Goal: Task Accomplishment & Management: Manage account settings

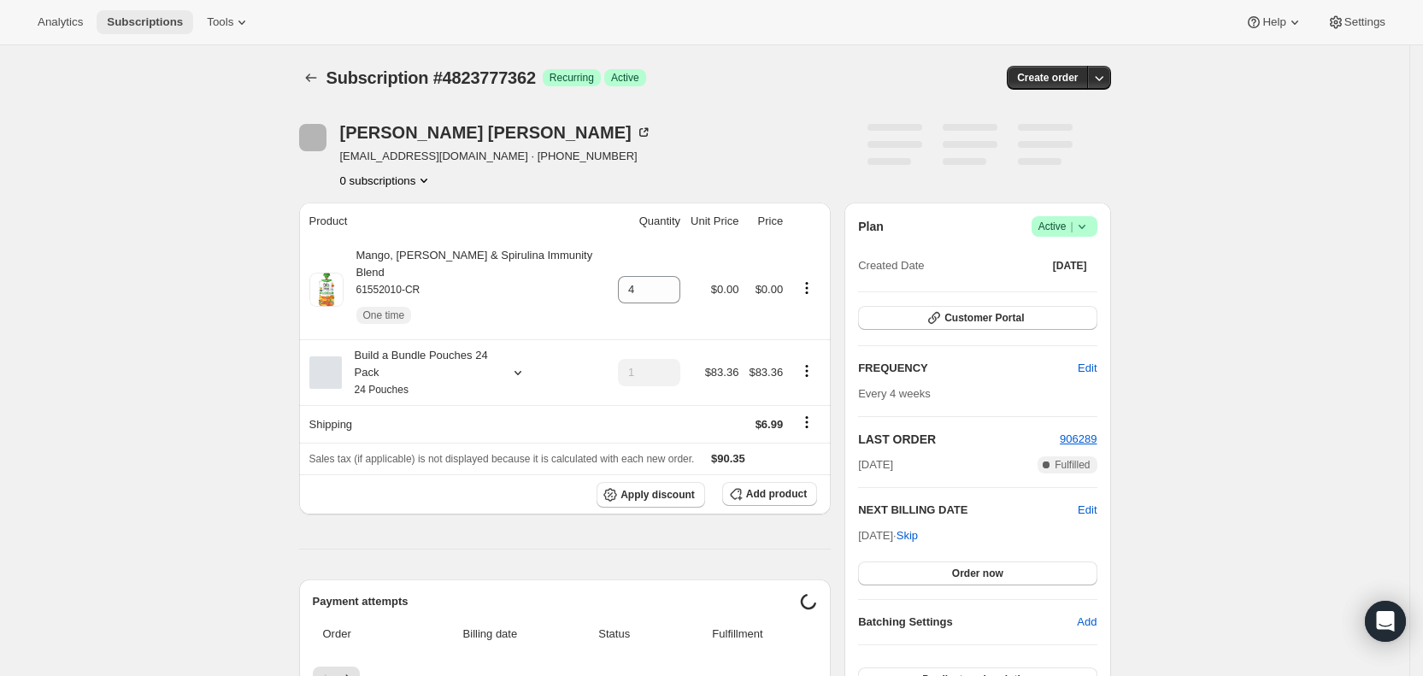
click at [148, 18] on span "Subscriptions" at bounding box center [145, 22] width 76 height 14
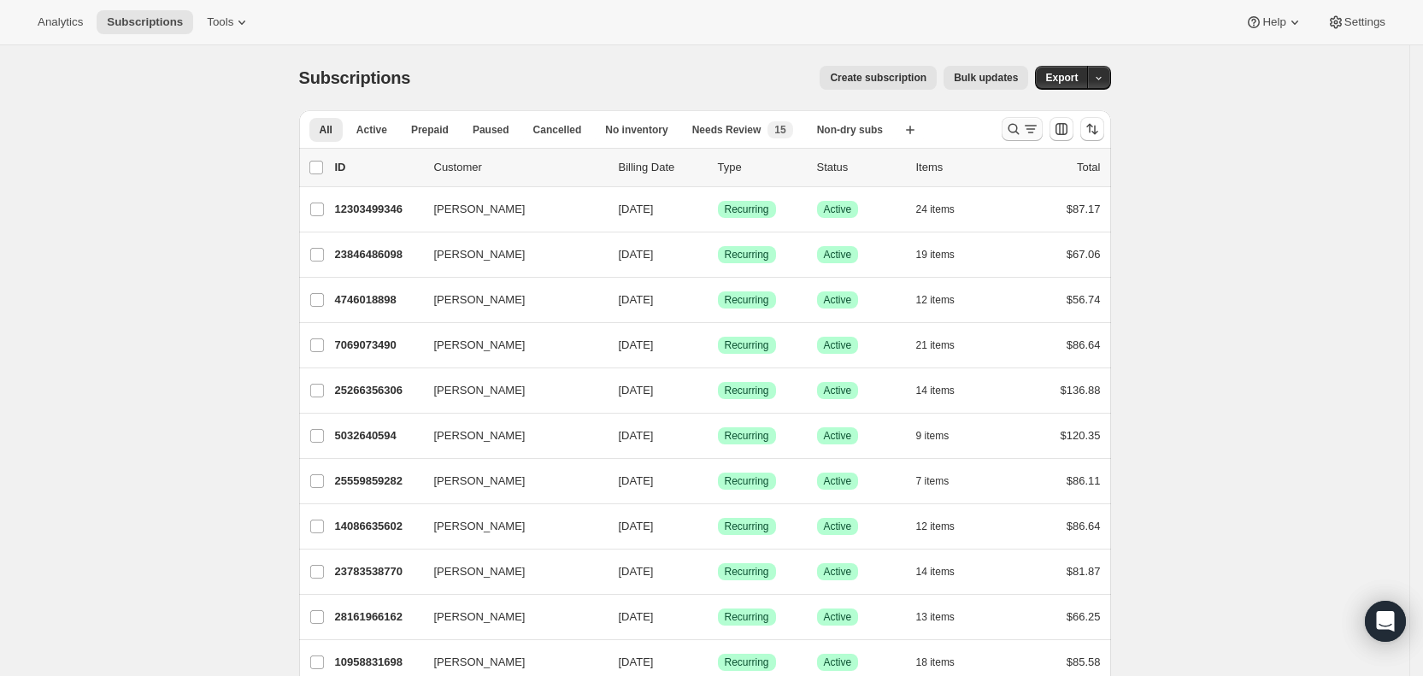
click at [1028, 131] on icon "Search and filter results" at bounding box center [1030, 128] width 17 height 17
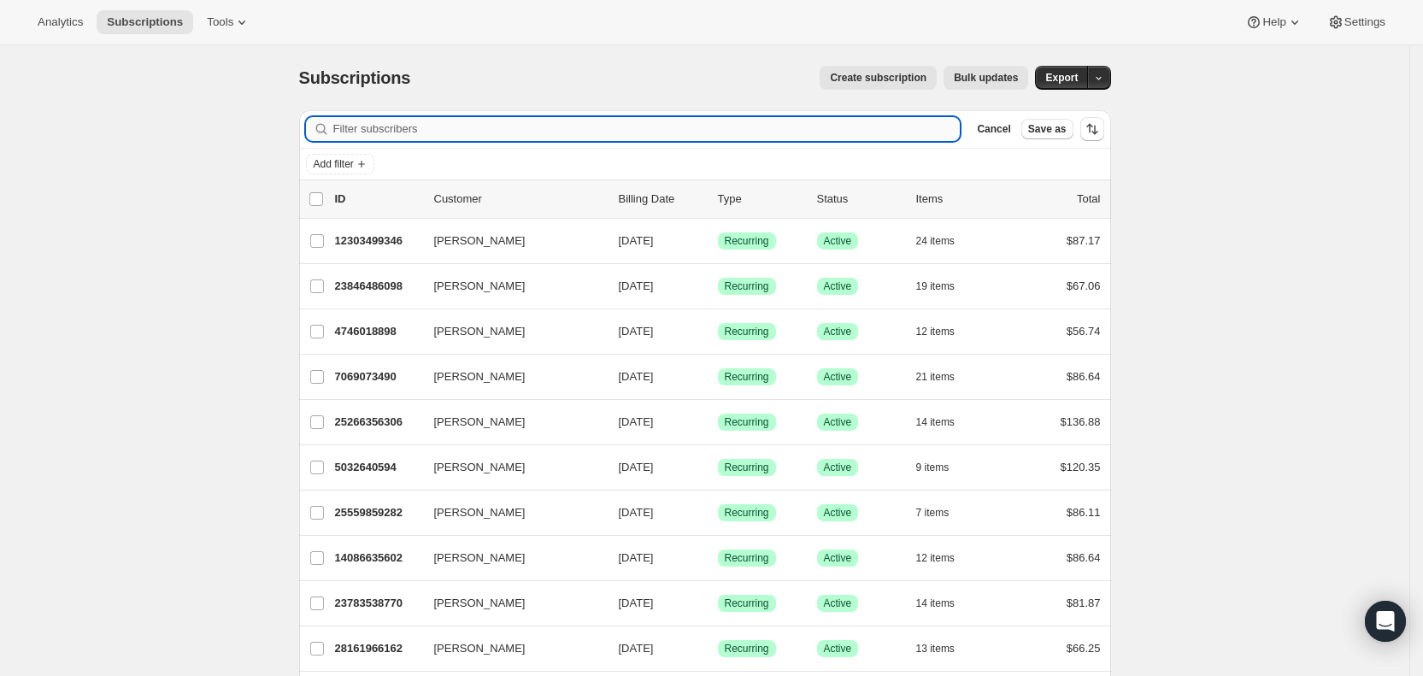
paste input "[EMAIL_ADDRESS][DOMAIN_NAME]"
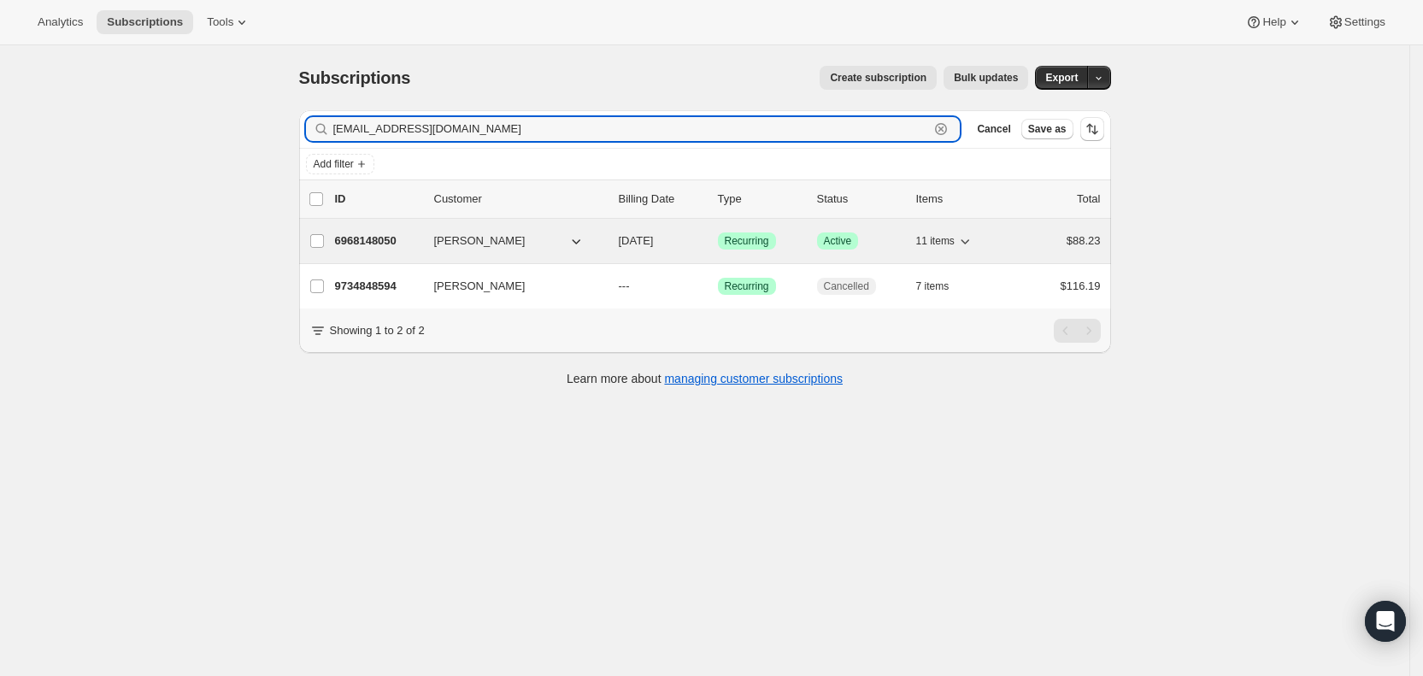
type input "[EMAIL_ADDRESS][DOMAIN_NAME]"
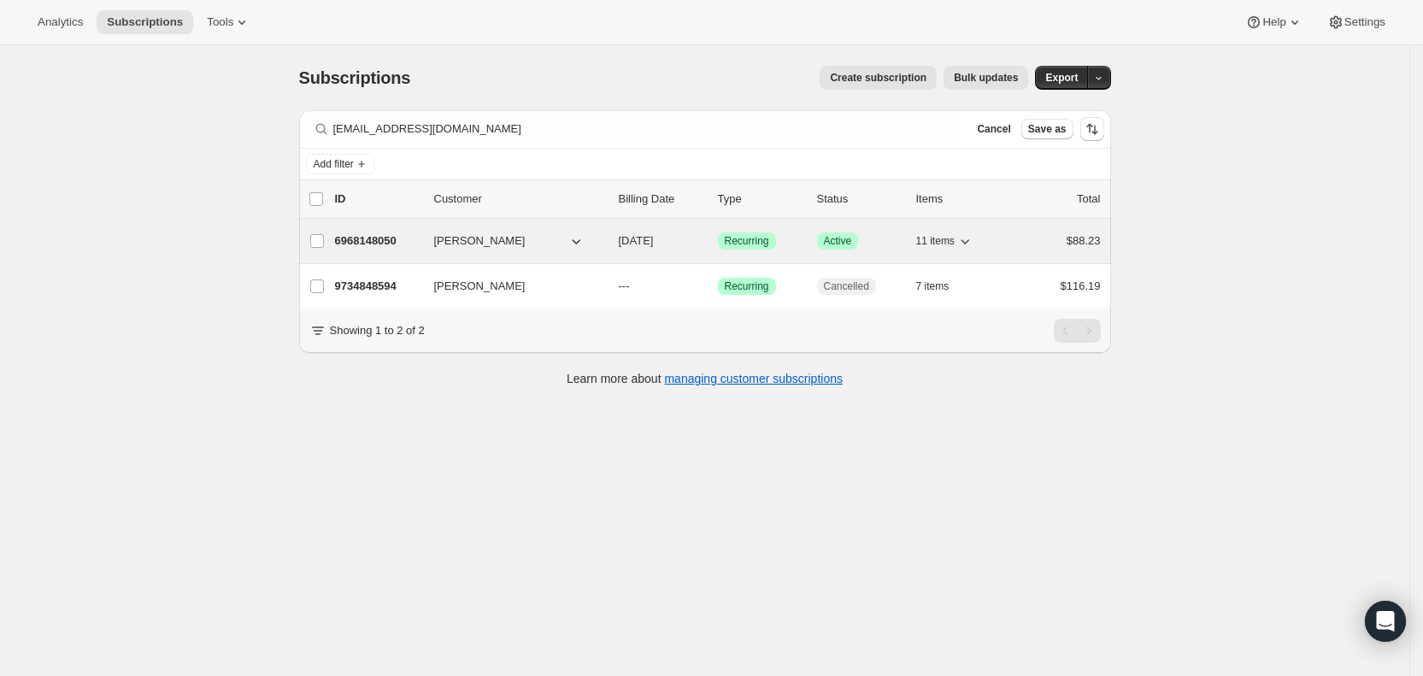
click at [651, 242] on span "[DATE]" at bounding box center [636, 240] width 35 height 13
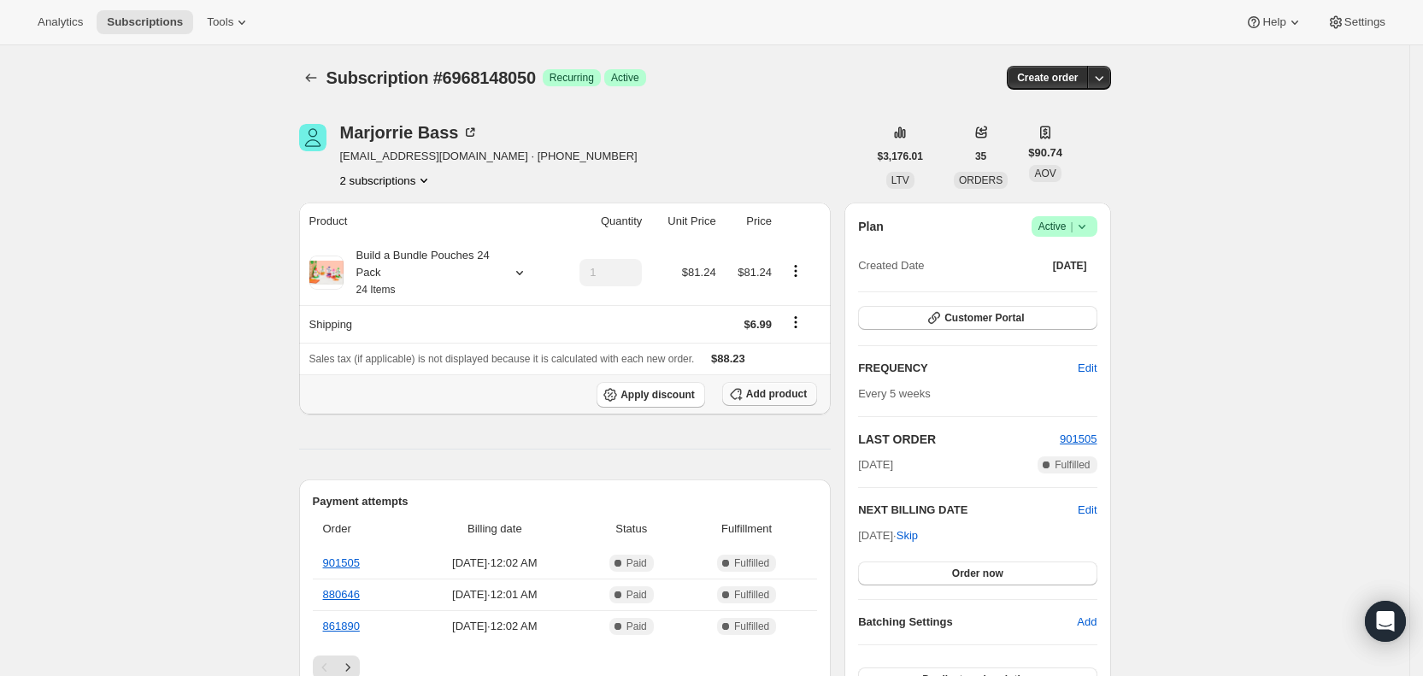
click at [778, 387] on span "Add product" at bounding box center [776, 394] width 61 height 14
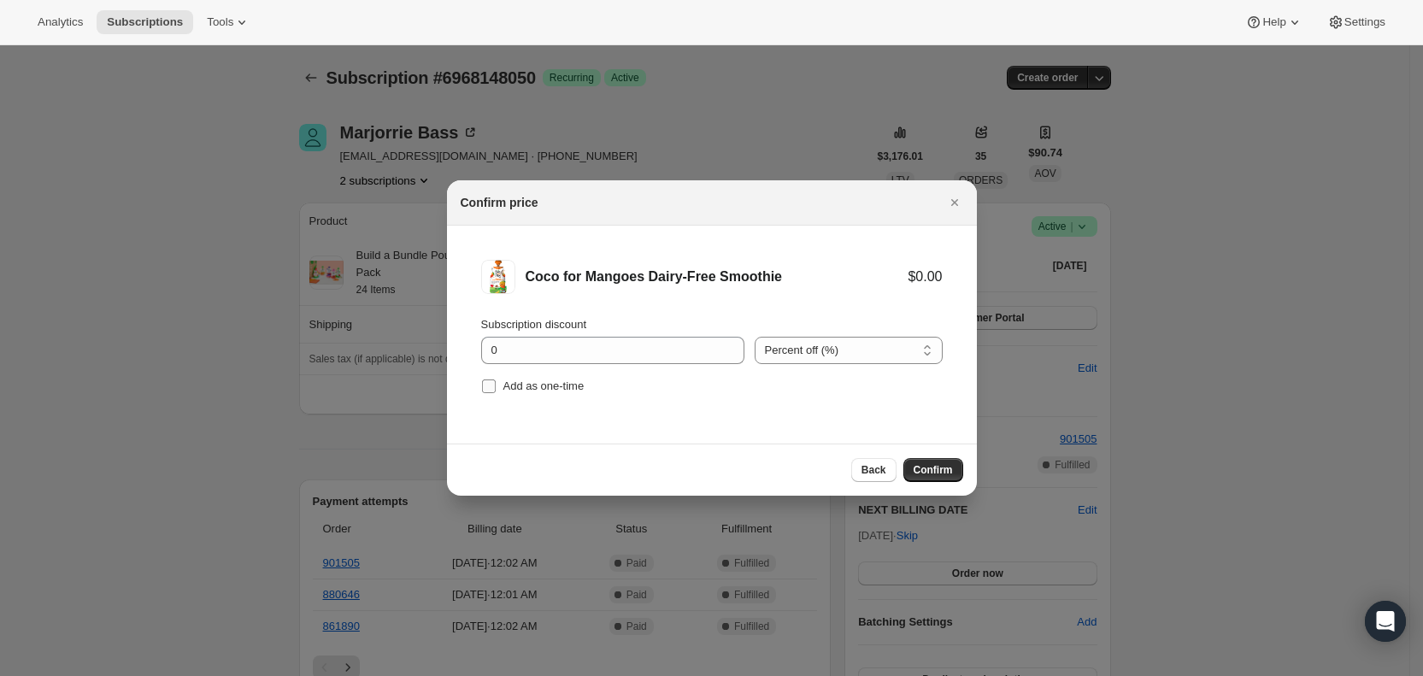
click at [490, 379] on input "Add as one-time" at bounding box center [489, 386] width 14 height 14
checkbox input "true"
click at [923, 466] on span "Confirm" at bounding box center [932, 470] width 39 height 14
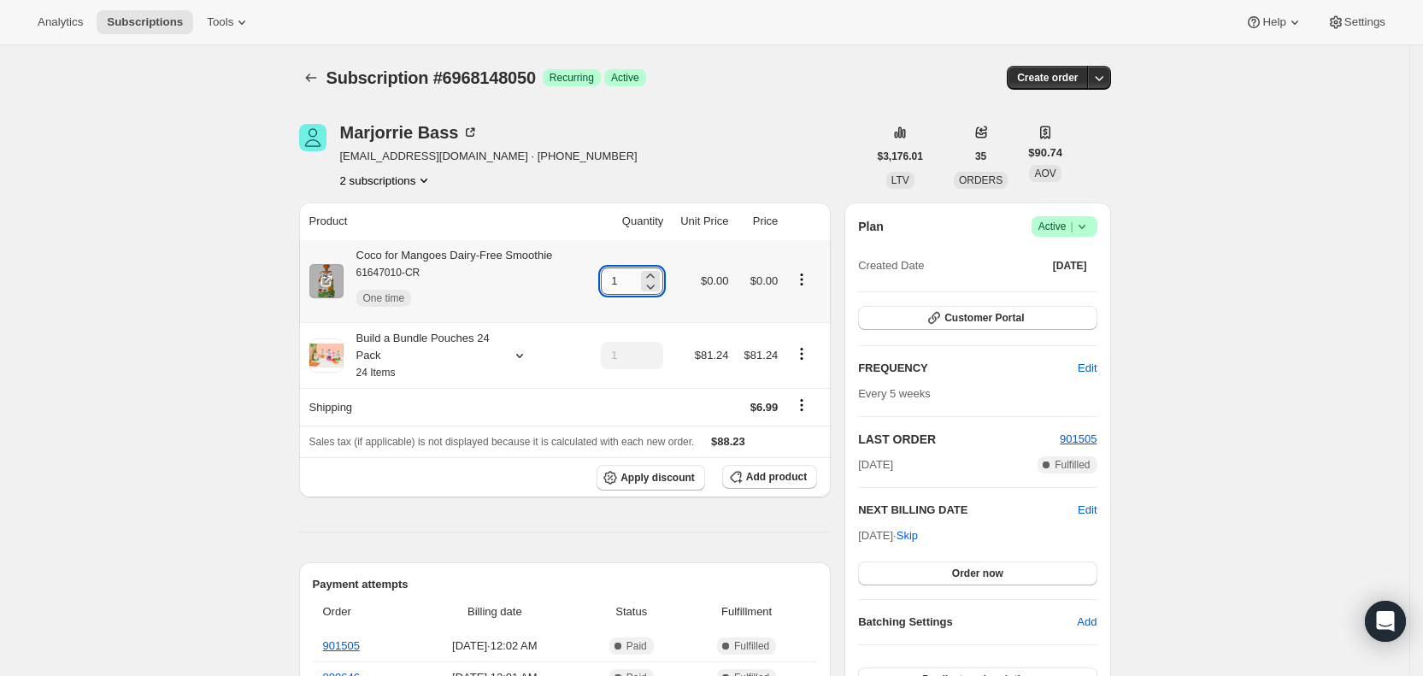
drag, startPoint x: 617, startPoint y: 283, endPoint x: 625, endPoint y: 282, distance: 8.6
click at [625, 282] on input "1" at bounding box center [619, 280] width 37 height 27
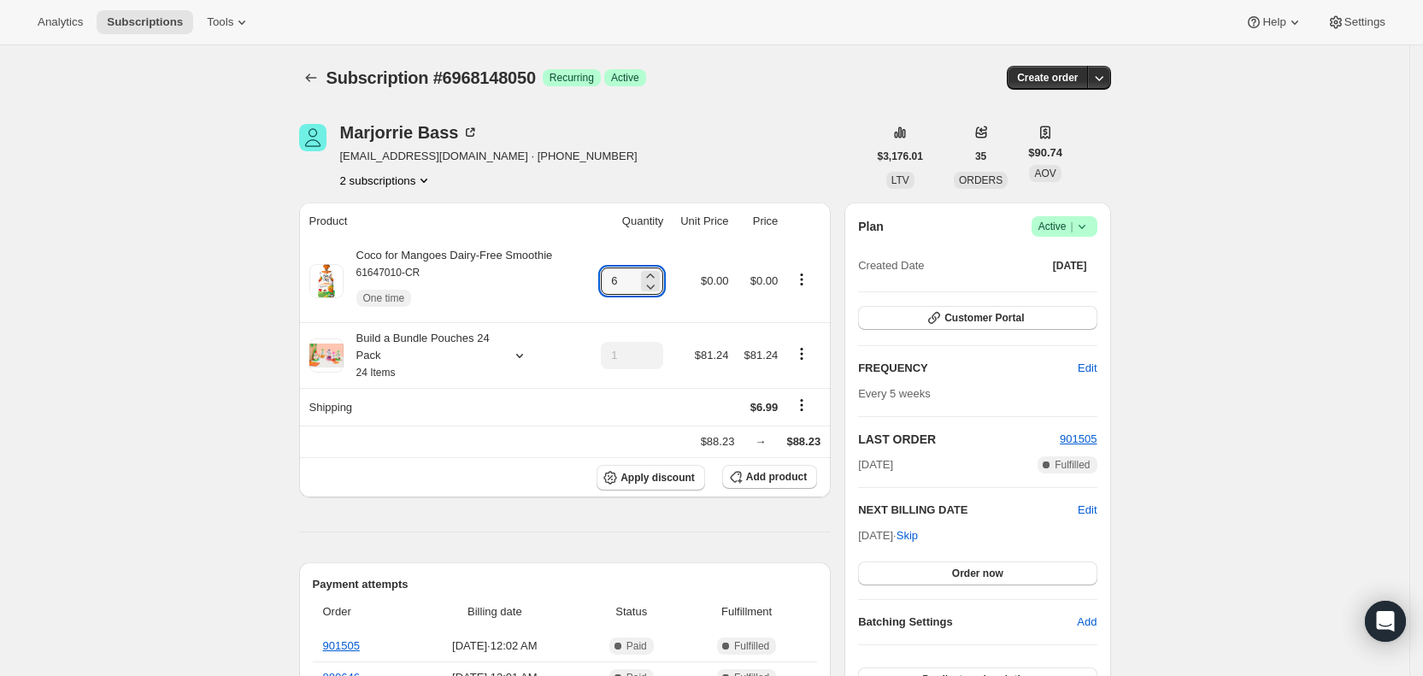
type input "6"
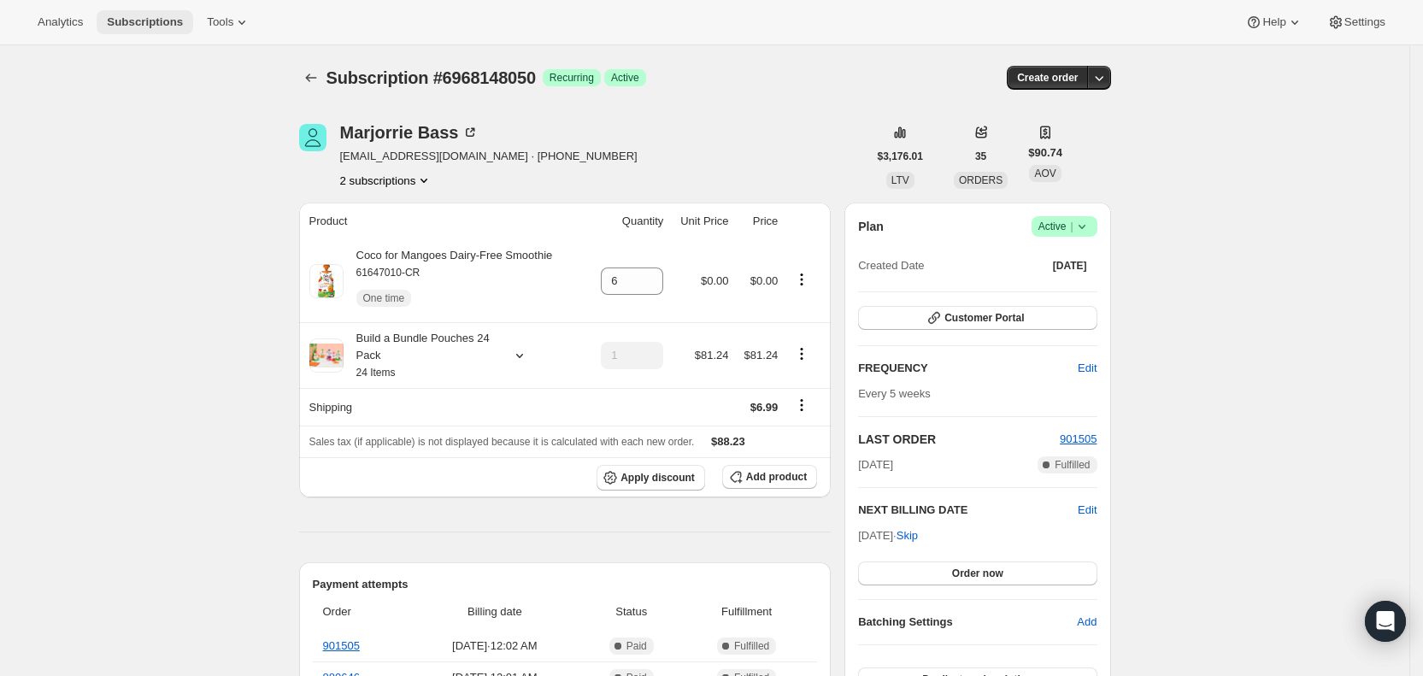
click at [150, 22] on span "Subscriptions" at bounding box center [145, 22] width 76 height 14
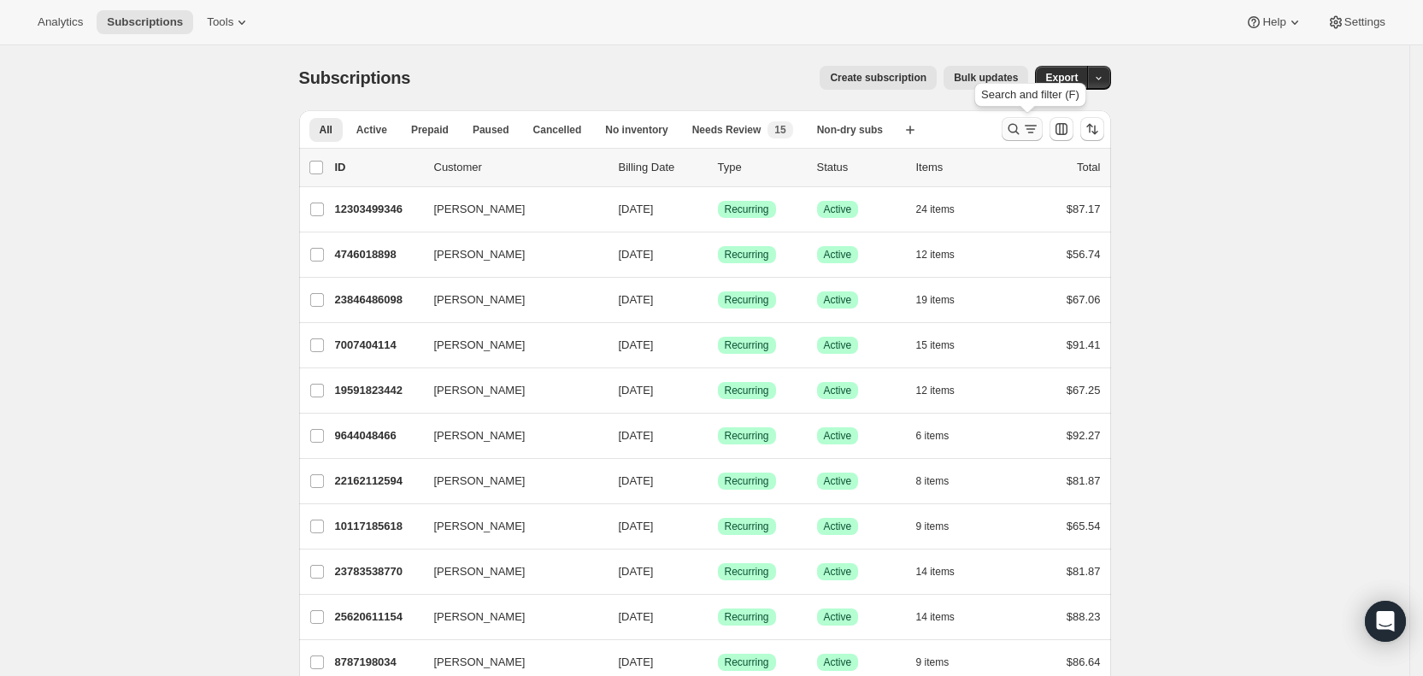
click at [1022, 127] on icon "Search and filter results" at bounding box center [1013, 128] width 17 height 17
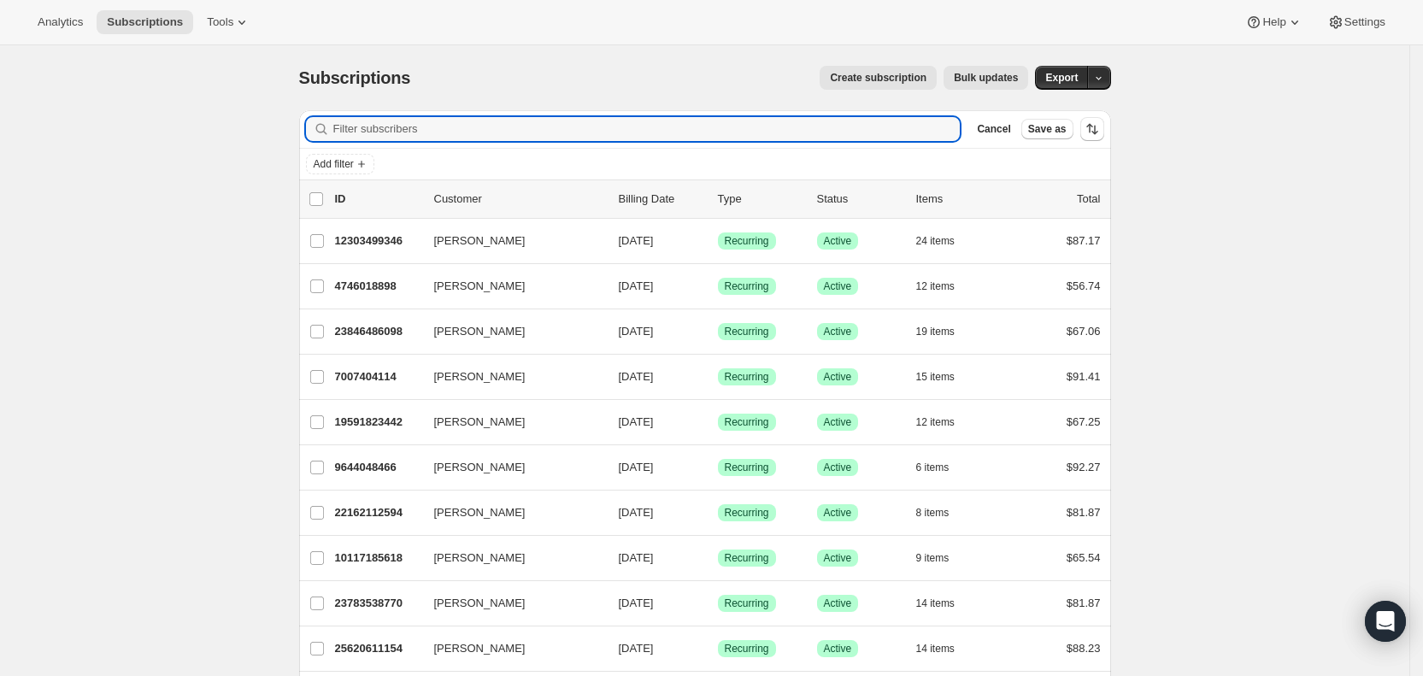
paste input "[EMAIL_ADDRESS][DOMAIN_NAME]"
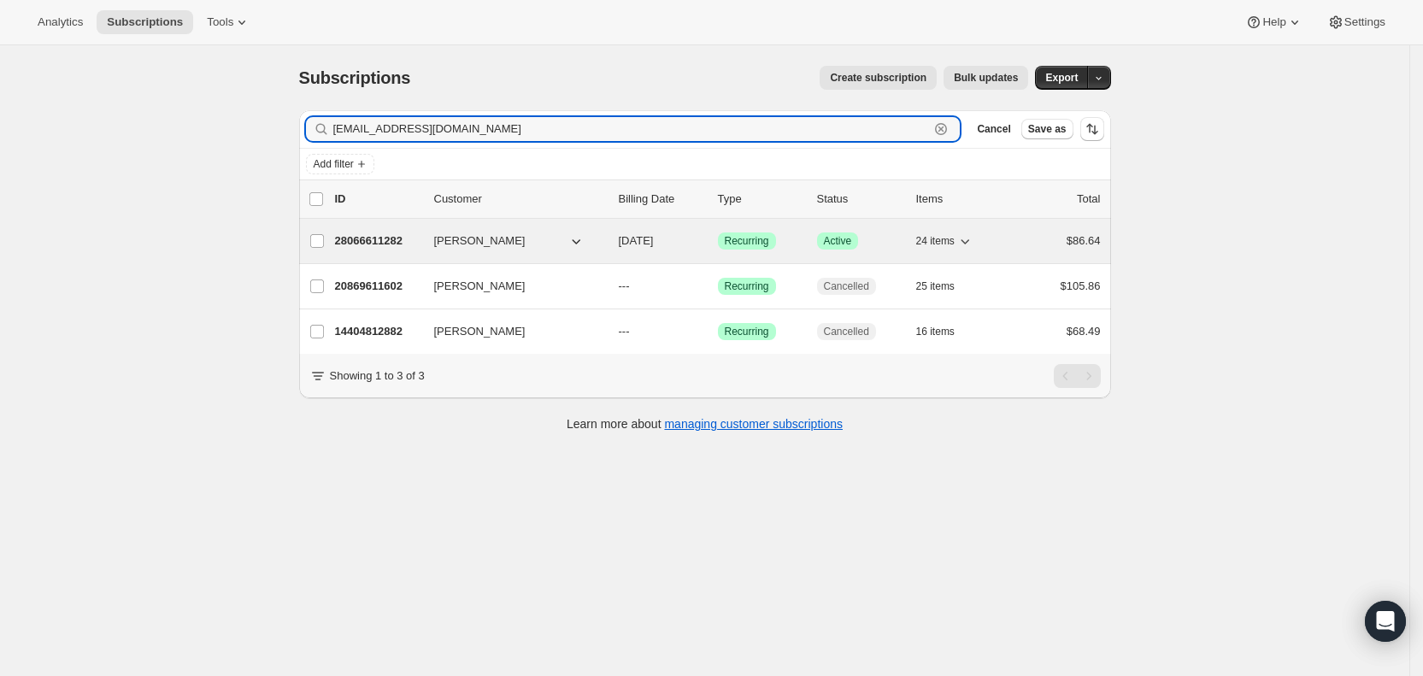
type input "[EMAIL_ADDRESS][DOMAIN_NAME]"
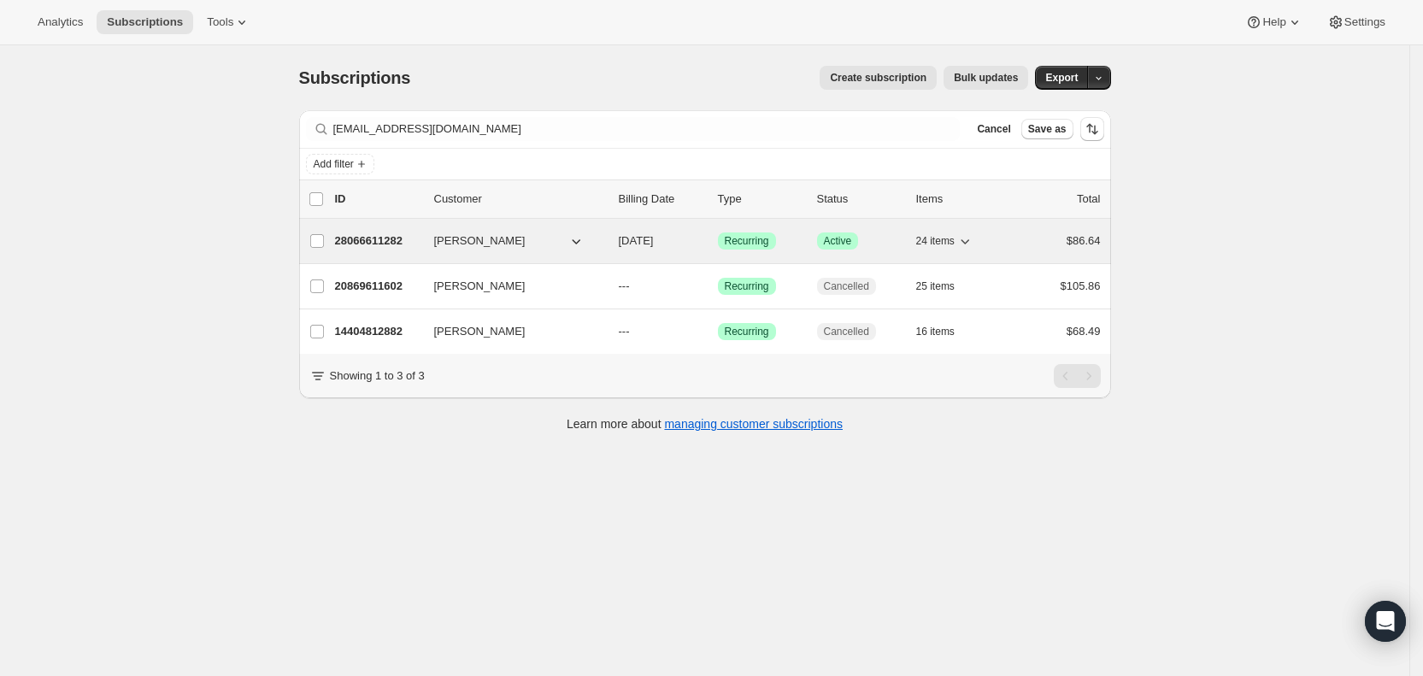
click at [654, 244] on span "[DATE]" at bounding box center [636, 240] width 35 height 13
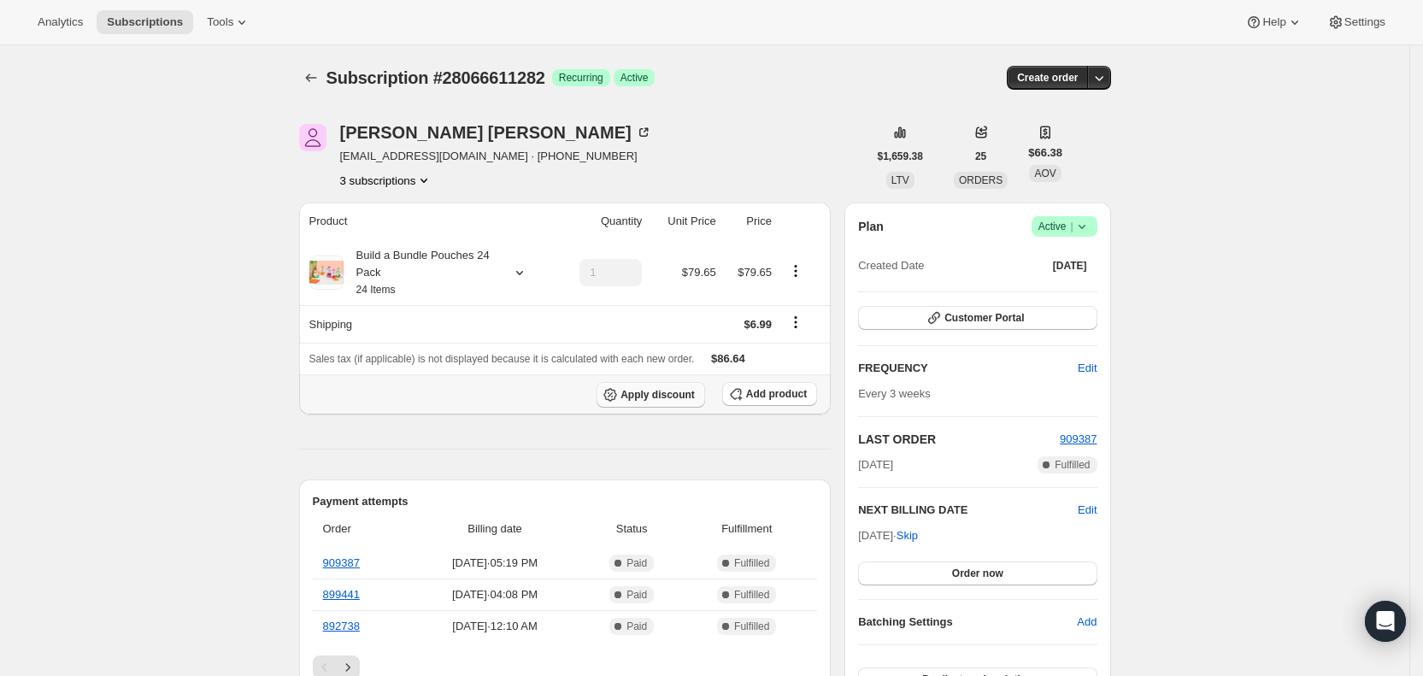
click at [674, 394] on span "Apply discount" at bounding box center [657, 395] width 74 height 14
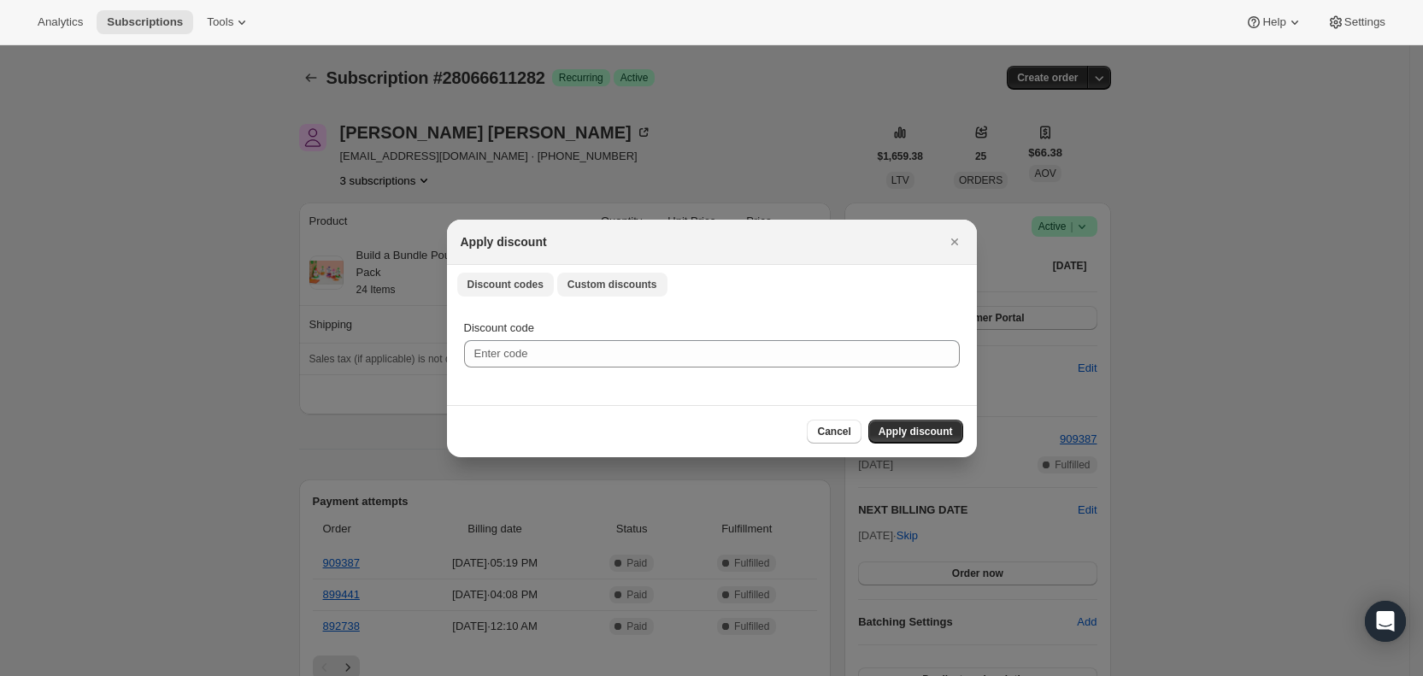
click at [625, 285] on span "Custom discounts" at bounding box center [612, 285] width 90 height 14
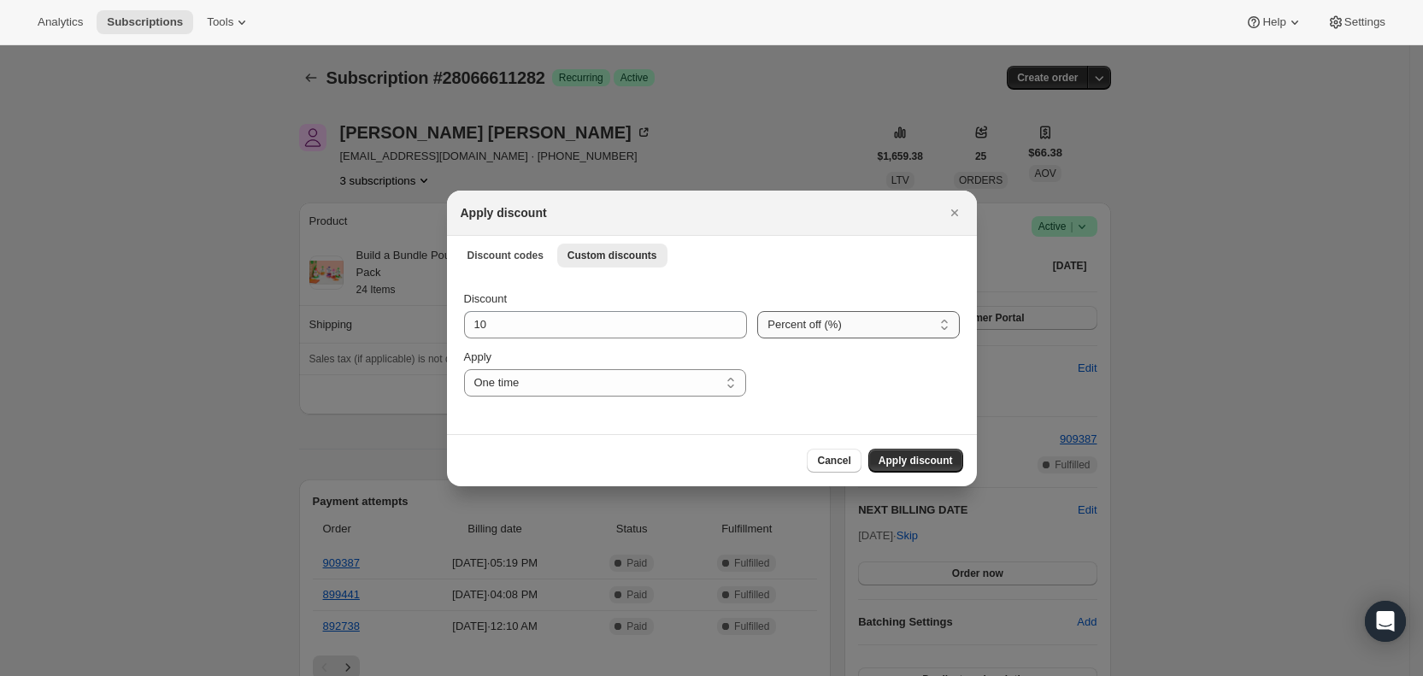
click at [810, 327] on select "Percent off (%) Amount off ($)" at bounding box center [858, 324] width 202 height 27
select select "fixed"
click at [757, 311] on select "Percent off (%) Amount off ($)" at bounding box center [858, 324] width 202 height 27
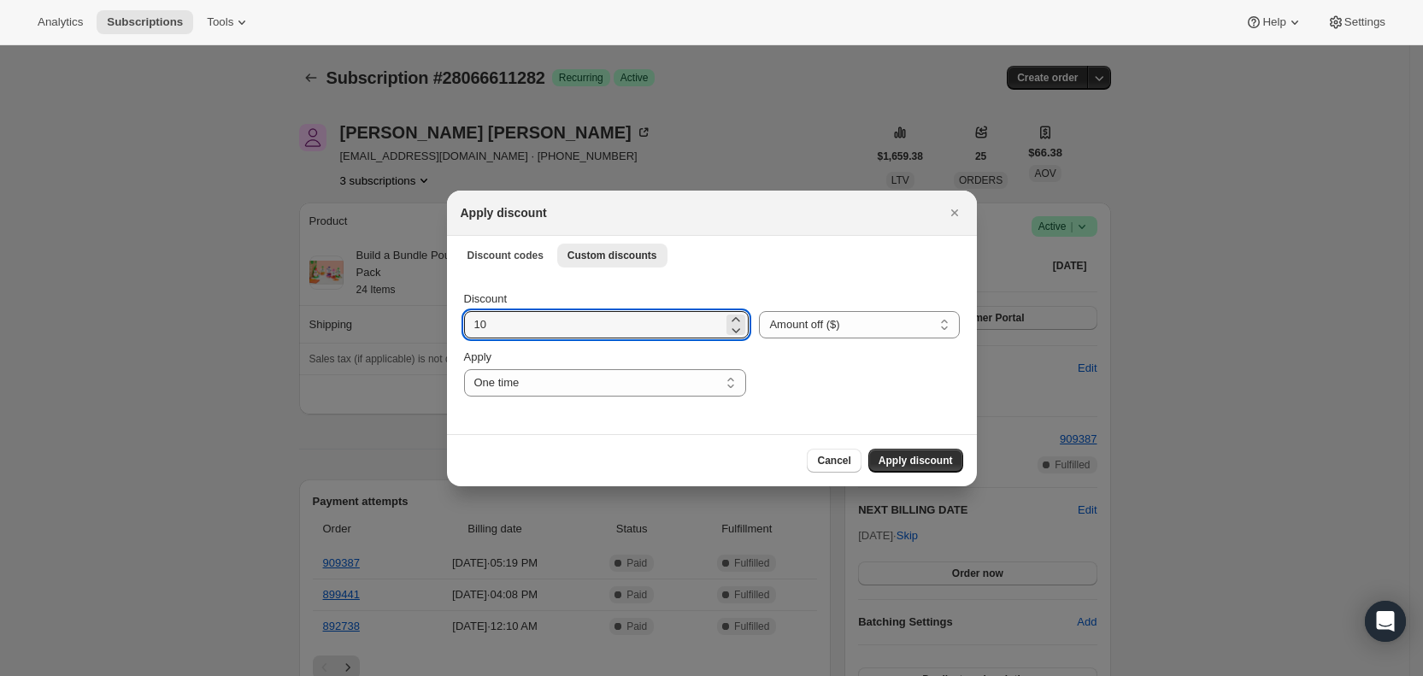
drag, startPoint x: 496, startPoint y: 331, endPoint x: 454, endPoint y: 328, distance: 42.8
click at [454, 328] on div "Discount 10 Percent off (%) Amount off ($) Amount off ($) Apply One time Specif…" at bounding box center [712, 353] width 530 height 161
type input "50.00"
click at [513, 379] on select "One time Specify instances... Indefinitely" at bounding box center [605, 382] width 282 height 27
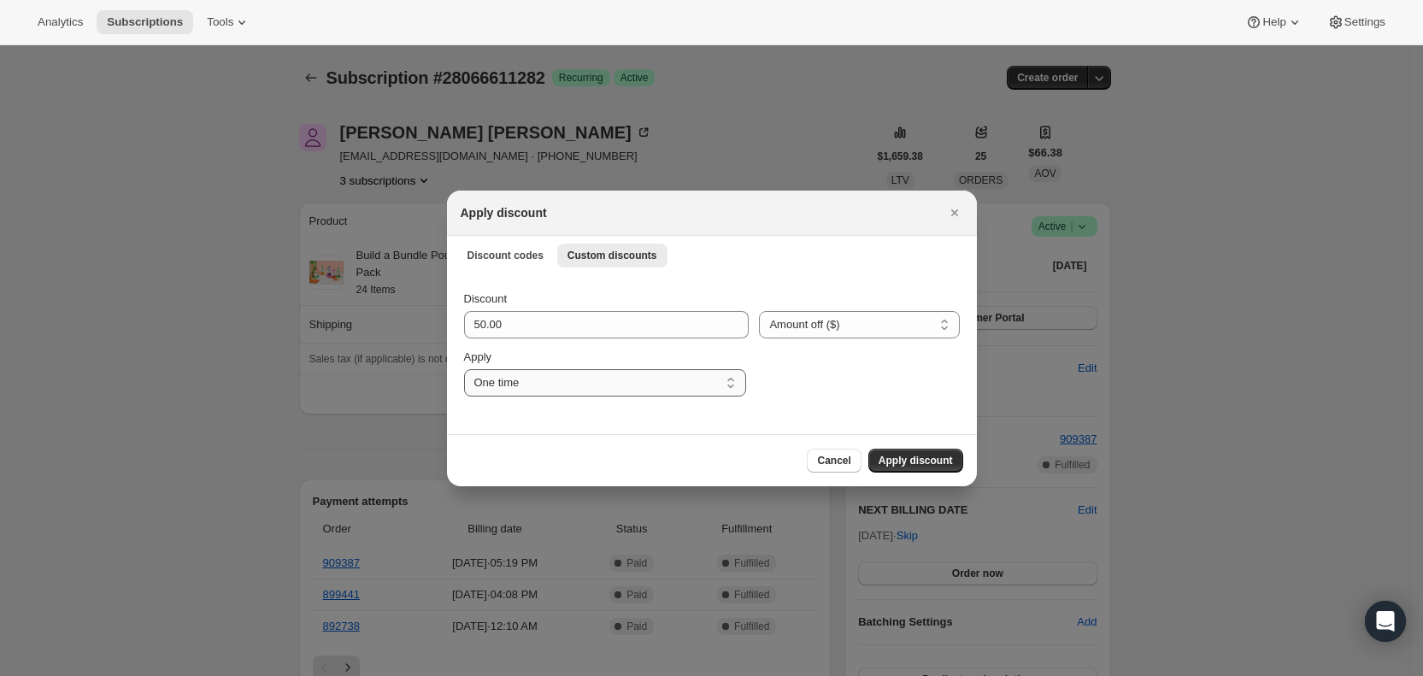
select select "specific"
click at [464, 369] on select "One time Specify instances... Indefinitely" at bounding box center [605, 382] width 282 height 27
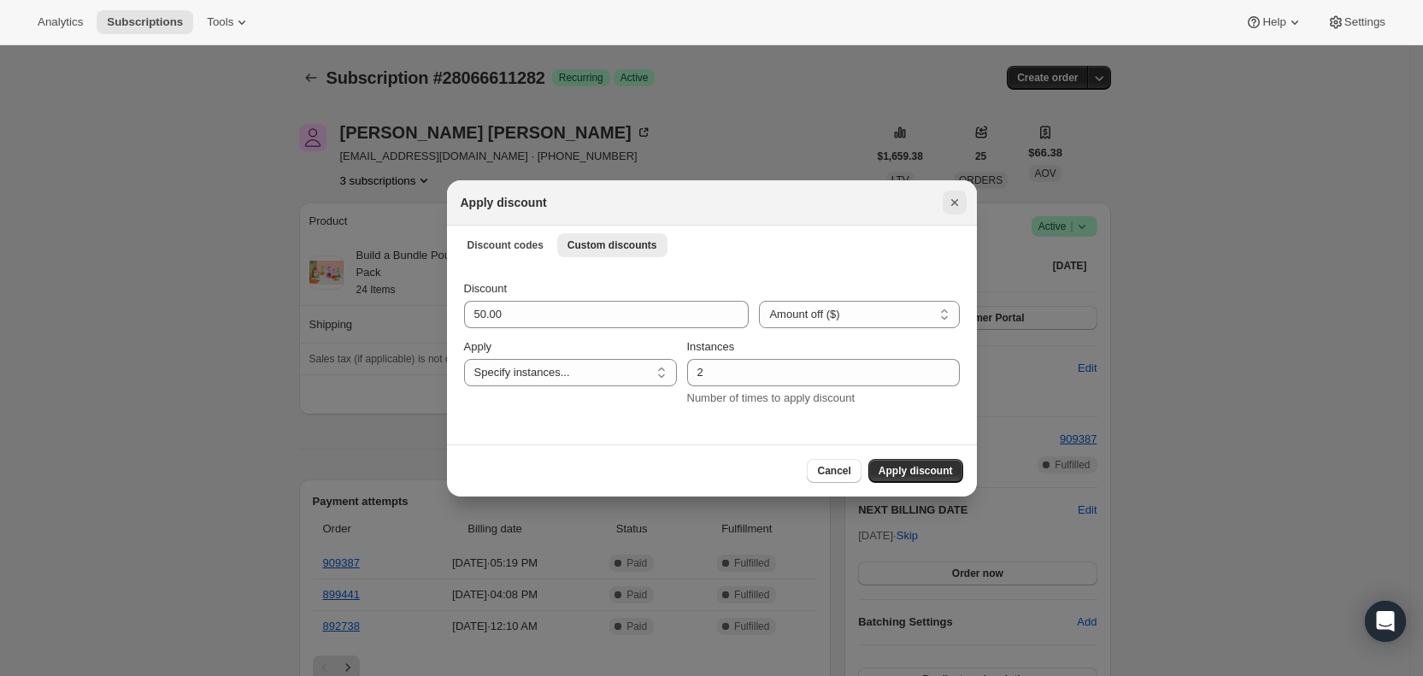
click at [960, 195] on icon "Close" at bounding box center [954, 202] width 17 height 17
